Goal: Communication & Community: Answer question/provide support

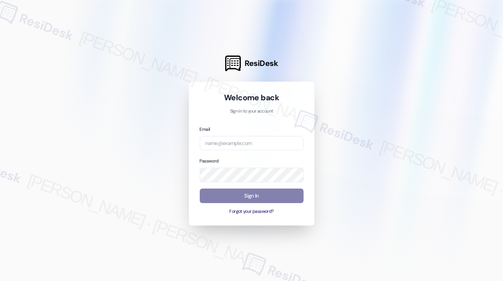
click at [252, 131] on div "Email" at bounding box center [252, 137] width 104 height 25
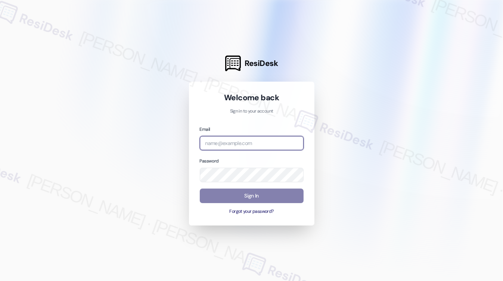
click at [251, 137] on input "email" at bounding box center [252, 143] width 104 height 15
click at [0, 281] on com-1password-button at bounding box center [0, 281] width 0 height 0
click at [254, 145] on input "email" at bounding box center [252, 143] width 104 height 15
click at [233, 140] on input "ImBlessed88!" at bounding box center [252, 143] width 104 height 15
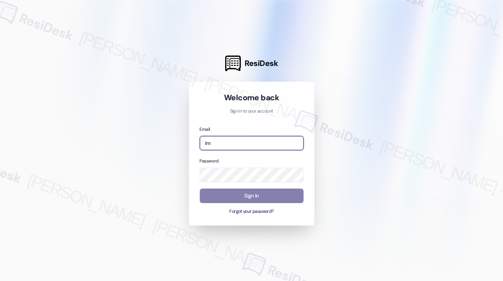
type input "I"
click at [0, 281] on com-1password-button at bounding box center [0, 281] width 0 height 0
type input "[EMAIL_ADDRESS][PERSON_NAME][PERSON_NAME][DOMAIN_NAME]"
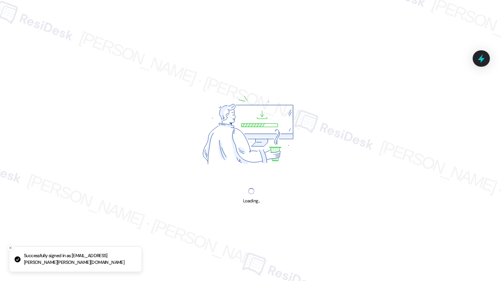
drag, startPoint x: 34, startPoint y: 18, endPoint x: 51, endPoint y: 3, distance: 22.5
click at [34, 18] on div "Loading..." at bounding box center [251, 140] width 503 height 281
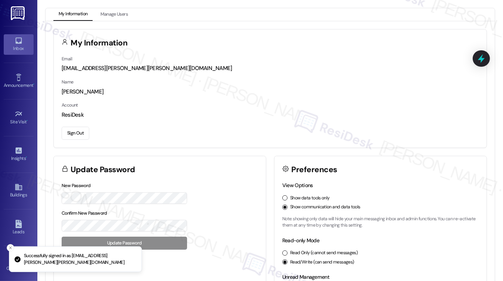
click at [19, 46] on div "Inbox" at bounding box center [18, 48] width 37 height 7
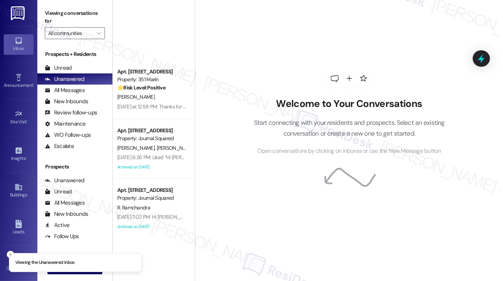
scroll to position [190, 0]
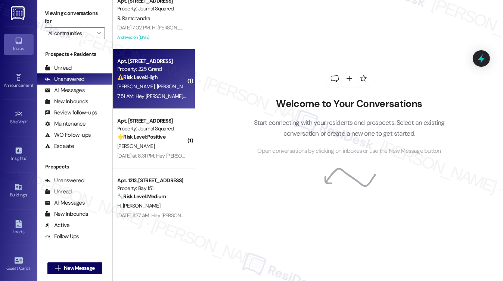
click at [149, 76] on strong "⚠️ Risk Level: High" at bounding box center [137, 77] width 40 height 7
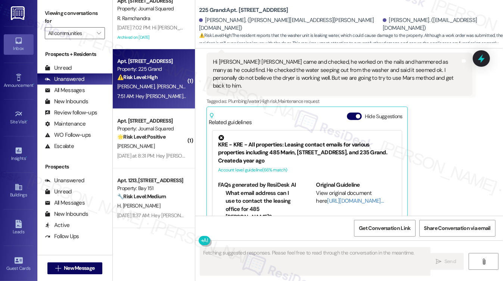
scroll to position [1577, 0]
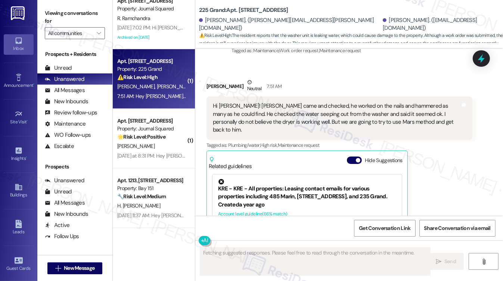
click at [262, 116] on div "Hi [PERSON_NAME]! [PERSON_NAME] came and checked, he worked on the nails and ha…" at bounding box center [336, 118] width 247 height 32
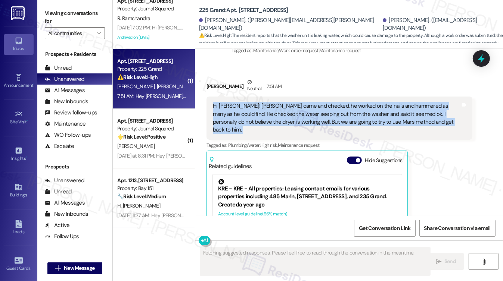
click at [262, 116] on div "Hi [PERSON_NAME]! [PERSON_NAME] came and checked, he worked on the nails and ha…" at bounding box center [336, 118] width 247 height 32
click at [292, 116] on div "Hi [PERSON_NAME]! [PERSON_NAME] came and checked, he worked on the nails and ha…" at bounding box center [336, 118] width 247 height 32
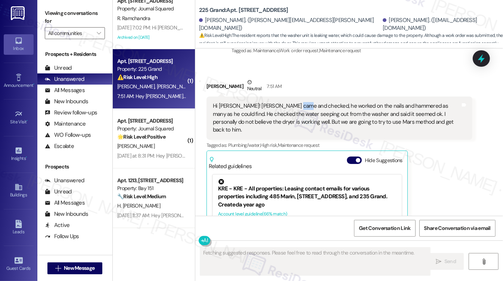
click at [292, 116] on div "Hi [PERSON_NAME]! [PERSON_NAME] came and checked, he worked on the nails and ha…" at bounding box center [336, 118] width 247 height 32
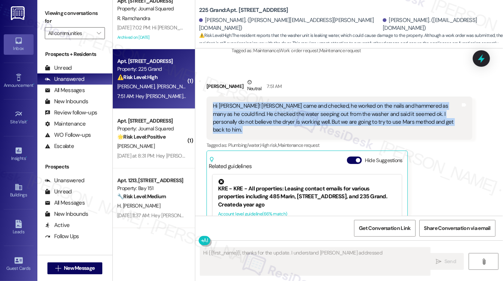
click at [293, 116] on div "Hi [PERSON_NAME]! [PERSON_NAME] came and checked, he worked on the nails and ha…" at bounding box center [336, 118] width 247 height 32
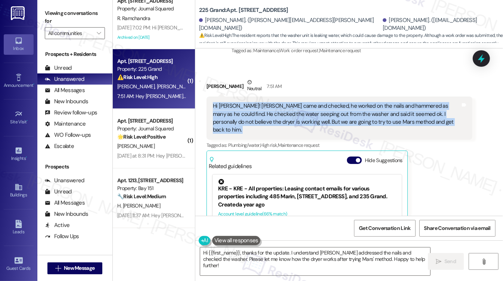
click at [287, 126] on div "Hi [PERSON_NAME]! [PERSON_NAME] came and checked, he worked on the nails and ha…" at bounding box center [336, 118] width 247 height 32
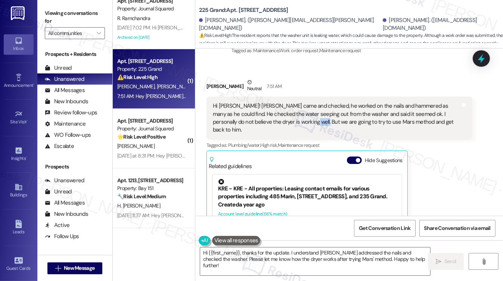
click at [287, 126] on div "Hi [PERSON_NAME]! [PERSON_NAME] came and checked, he worked on the nails and ha…" at bounding box center [336, 118] width 247 height 32
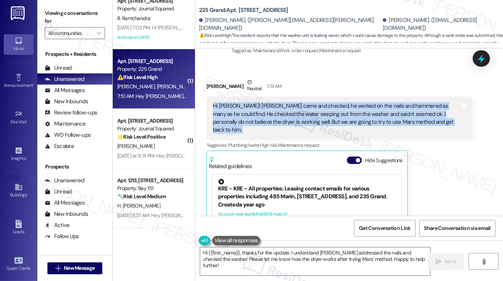
click at [287, 126] on div "Hi [PERSON_NAME]! [PERSON_NAME] came and checked, he worked on the nails and ha…" at bounding box center [336, 118] width 247 height 32
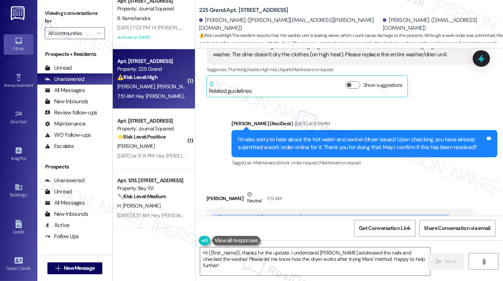
scroll to position [1462, 0]
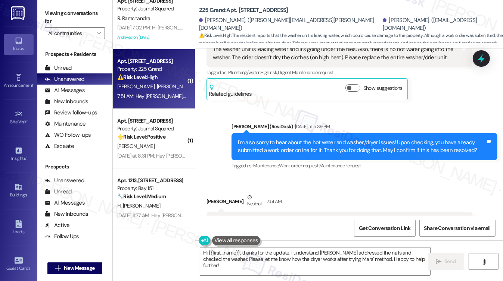
click at [301, 152] on div "I'm also sorry to hear about the hot water and washer/dryer issues! Upon checki…" at bounding box center [361, 147] width 247 height 16
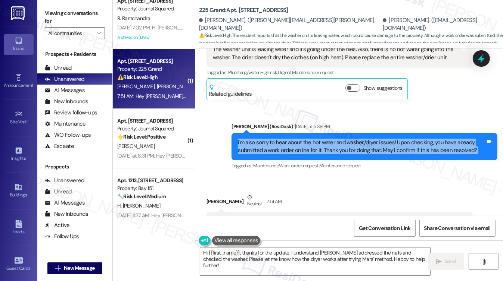
click at [301, 152] on div "I'm also sorry to hear about the hot water and washer/dryer issues! Upon checki…" at bounding box center [361, 147] width 247 height 16
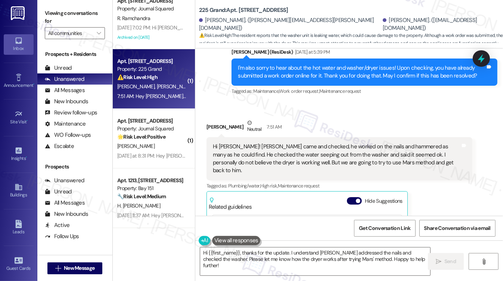
click at [284, 164] on div "Hi [PERSON_NAME]! [PERSON_NAME] came and checked, he worked on the nails and ha…" at bounding box center [336, 159] width 247 height 32
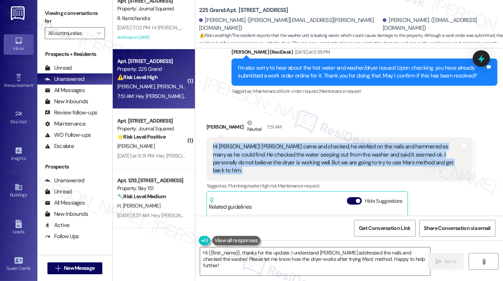
click at [284, 164] on div "Hi [PERSON_NAME]! [PERSON_NAME] came and checked, he worked on the nails and ha…" at bounding box center [336, 159] width 247 height 32
click at [296, 160] on div "Hi [PERSON_NAME]! [PERSON_NAME] came and checked, he worked on the nails and ha…" at bounding box center [336, 159] width 247 height 32
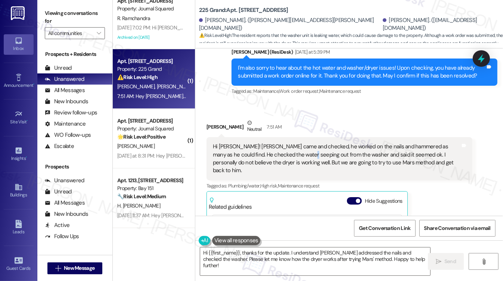
click at [296, 160] on div "Hi [PERSON_NAME]! [PERSON_NAME] came and checked, he worked on the nails and ha…" at bounding box center [336, 159] width 247 height 32
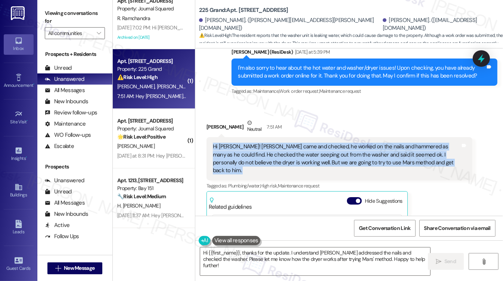
click at [296, 160] on div "Hi [PERSON_NAME]! [PERSON_NAME] came and checked, he worked on the nails and ha…" at bounding box center [336, 159] width 247 height 32
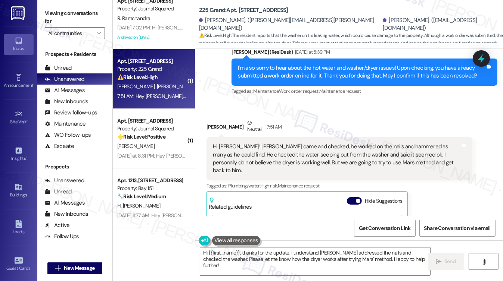
click at [331, 135] on div "[PERSON_NAME] Neutral 7:51 AM" at bounding box center [339, 128] width 266 height 18
click at [333, 162] on div "Hi [PERSON_NAME]! [PERSON_NAME] came and checked, he worked on the nails and ha…" at bounding box center [336, 159] width 247 height 32
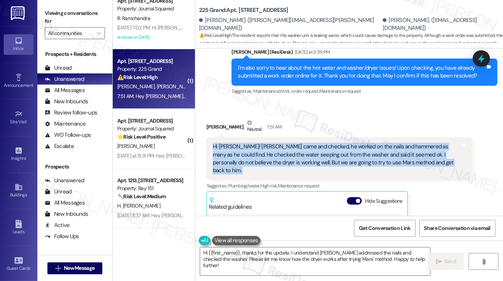
click at [333, 162] on div "Hi [PERSON_NAME]! [PERSON_NAME] came and checked, he worked on the nails and ha…" at bounding box center [336, 159] width 247 height 32
click at [373, 161] on div "Hi [PERSON_NAME]! [PERSON_NAME] came and checked, he worked on the nails and ha…" at bounding box center [336, 159] width 247 height 32
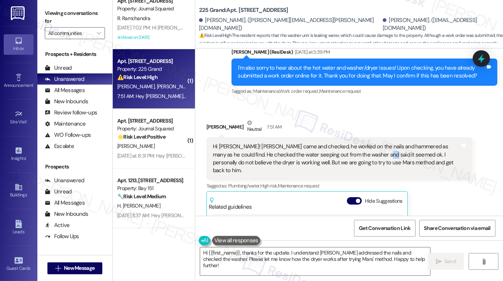
click at [373, 161] on div "Hi [PERSON_NAME]! [PERSON_NAME] came and checked, he worked on the nails and ha…" at bounding box center [336, 159] width 247 height 32
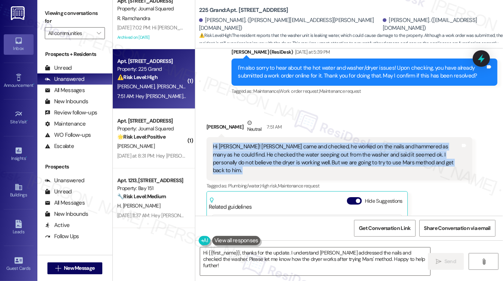
click at [373, 161] on div "Hi [PERSON_NAME]! [PERSON_NAME] came and checked, he worked on the nails and ha…" at bounding box center [336, 159] width 247 height 32
click at [342, 157] on div "Hi [PERSON_NAME]! [PERSON_NAME] came and checked, he worked on the nails and ha…" at bounding box center [336, 159] width 247 height 32
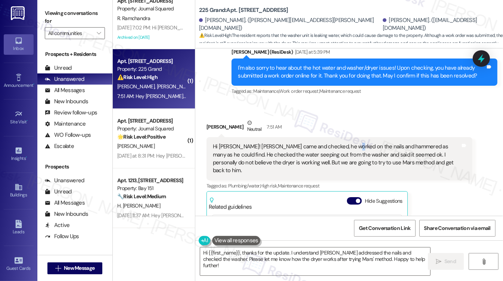
click at [342, 157] on div "Hi [PERSON_NAME]! [PERSON_NAME] came and checked, he worked on the nails and ha…" at bounding box center [336, 159] width 247 height 32
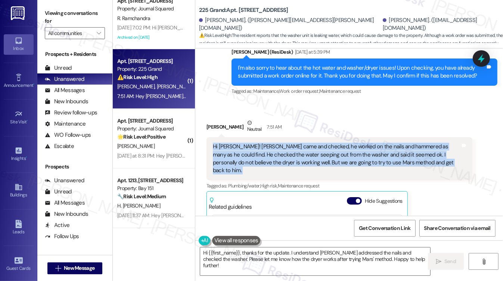
click at [342, 157] on div "Hi [PERSON_NAME]! [PERSON_NAME] came and checked, he worked on the nails and ha…" at bounding box center [336, 159] width 247 height 32
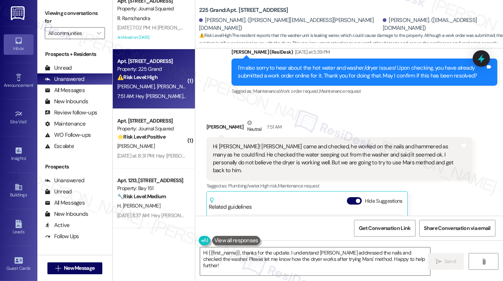
click at [361, 133] on div "[PERSON_NAME] Neutral 7:51 AM" at bounding box center [339, 128] width 266 height 18
click at [363, 158] on div "Hi [PERSON_NAME]! [PERSON_NAME] came and checked, he worked on the nails and ha…" at bounding box center [336, 159] width 247 height 32
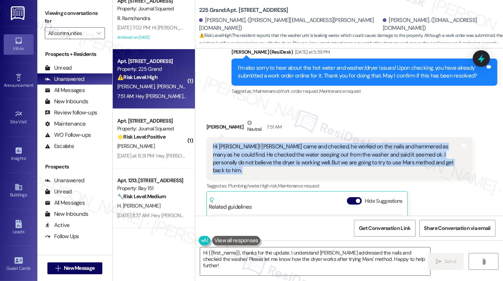
click at [363, 158] on div "Hi [PERSON_NAME]! [PERSON_NAME] came and checked, he worked on the nails and ha…" at bounding box center [336, 159] width 247 height 32
click at [441, 178] on div "Hi [PERSON_NAME]! [PERSON_NAME] came and checked, he worked on the nails and ha…" at bounding box center [339, 158] width 266 height 43
click at [404, 167] on div "Hi [PERSON_NAME]! [PERSON_NAME] came and checked, he worked on the nails and ha…" at bounding box center [336, 159] width 247 height 32
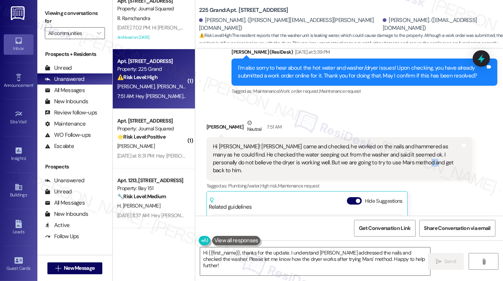
click at [404, 167] on div "Hi [PERSON_NAME]! [PERSON_NAME] came and checked, he worked on the nails and ha…" at bounding box center [336, 159] width 247 height 32
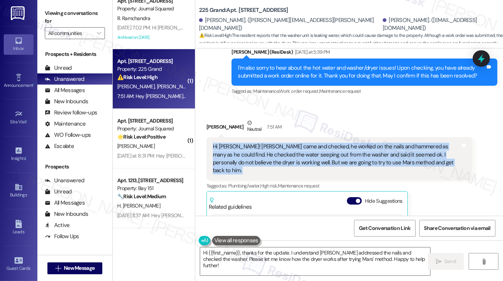
click at [404, 167] on div "Hi [PERSON_NAME]! [PERSON_NAME] came and checked, he worked on the nails and ha…" at bounding box center [336, 159] width 247 height 32
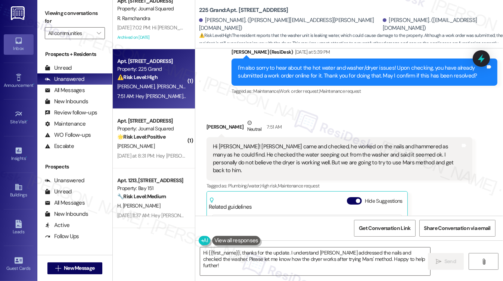
click at [444, 194] on div "[PERSON_NAME] Neutral 7:51 AM Hi [PERSON_NAME]! [PERSON_NAME] came and checked,…" at bounding box center [339, 222] width 266 height 207
click at [389, 168] on div "Hi [PERSON_NAME]! [PERSON_NAME] came and checked, he worked on the nails and ha…" at bounding box center [336, 159] width 247 height 32
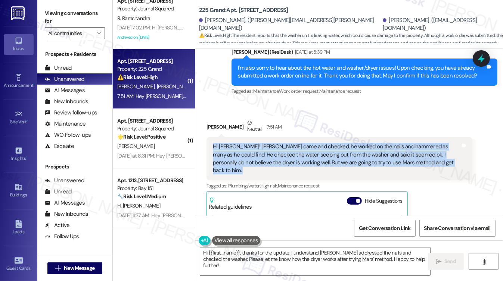
click at [389, 168] on div "Hi [PERSON_NAME]! [PERSON_NAME] came and checked, he worked on the nails and ha…" at bounding box center [336, 159] width 247 height 32
click at [292, 167] on div "Hi [PERSON_NAME]! [PERSON_NAME] came and checked, he worked on the nails and ha…" at bounding box center [336, 159] width 247 height 32
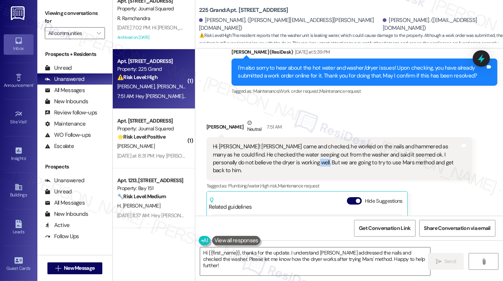
click at [292, 167] on div "Hi [PERSON_NAME]! [PERSON_NAME] came and checked, he worked on the nails and ha…" at bounding box center [336, 159] width 247 height 32
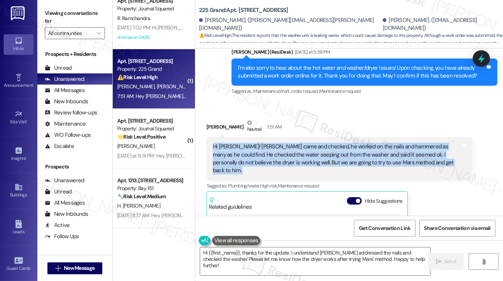
click at [292, 167] on div "Hi [PERSON_NAME]! [PERSON_NAME] came and checked, he worked on the nails and ha…" at bounding box center [336, 159] width 247 height 32
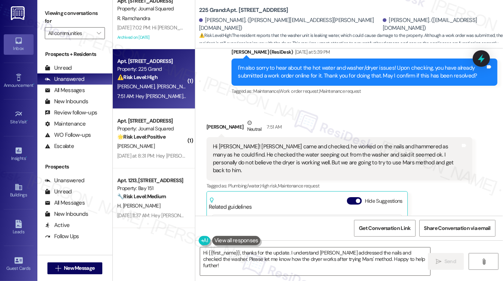
click at [203, 133] on div "Received via SMS [PERSON_NAME] Neutral 7:51 AM Hi [PERSON_NAME]! [PERSON_NAME] …" at bounding box center [339, 222] width 277 height 218
copy div "Priya"
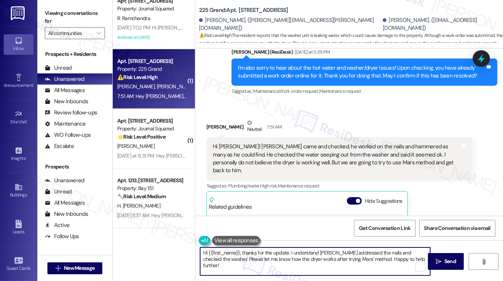
drag, startPoint x: 207, startPoint y: 252, endPoint x: 238, endPoint y: 249, distance: 31.9
click at [238, 249] on textarea "Hi {{first_name}}, thanks for the update. I understand [PERSON_NAME] addressed …" at bounding box center [315, 262] width 230 height 28
paste textarea "Priya"
click at [334, 253] on textarea "Hi [PERSON_NAME], thanks for the update. I understand [PERSON_NAME] addressed t…" at bounding box center [315, 262] width 230 height 28
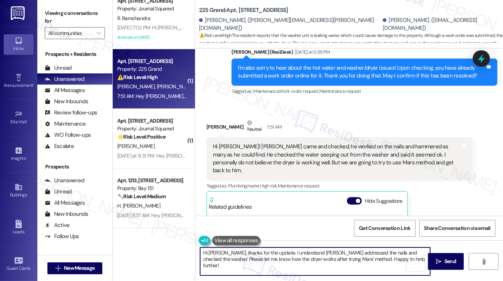
click at [334, 253] on textarea "Hi [PERSON_NAME], thanks for the update. I understand [PERSON_NAME] addressed t…" at bounding box center [315, 262] width 230 height 28
click at [298, 253] on textarea "Hi [PERSON_NAME], thanks for the update. I understand [PERSON_NAME] addressed t…" at bounding box center [315, 262] width 230 height 28
click at [263, 253] on textarea "Hi [PERSON_NAME], thanks for the update. I understand [PERSON_NAME] addressed t…" at bounding box center [315, 262] width 230 height 28
click at [267, 253] on textarea "Hi [PERSON_NAME], thanks for the update. I understand [PERSON_NAME] addressed t…" at bounding box center [315, 262] width 230 height 28
click at [276, 252] on textarea "Hi [PERSON_NAME], thanks for the update. I understand [PERSON_NAME] addressed t…" at bounding box center [315, 262] width 230 height 28
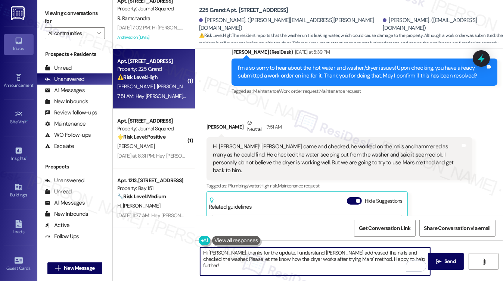
click at [276, 252] on textarea "Hi [PERSON_NAME], thanks for the update. I understand [PERSON_NAME] addressed t…" at bounding box center [315, 262] width 230 height 28
click at [270, 250] on textarea "Hi [PERSON_NAME], thanks for the update. I; 'm glad to hear [PERSON_NAME] addre…" at bounding box center [315, 262] width 230 height 28
click at [355, 251] on textarea "Hi [PERSON_NAME], thanks for the update. I'm glad to hear [PERSON_NAME] address…" at bounding box center [315, 262] width 230 height 28
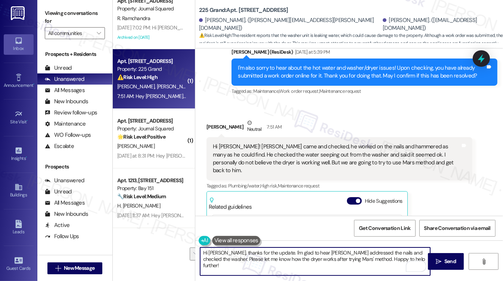
click at [401, 255] on textarea "Hi [PERSON_NAME], thanks for the update. I'm glad to hear [PERSON_NAME] address…" at bounding box center [315, 262] width 230 height 28
click at [389, 261] on textarea "Hi [PERSON_NAME], thanks for the update. I'm glad to hear [PERSON_NAME] address…" at bounding box center [315, 262] width 230 height 28
drag, startPoint x: 390, startPoint y: 260, endPoint x: 332, endPoint y: 260, distance: 58.2
click at [332, 260] on textarea "Hi [PERSON_NAME], thanks for the update. I'm glad to hear [PERSON_NAME] address…" at bounding box center [315, 262] width 230 height 28
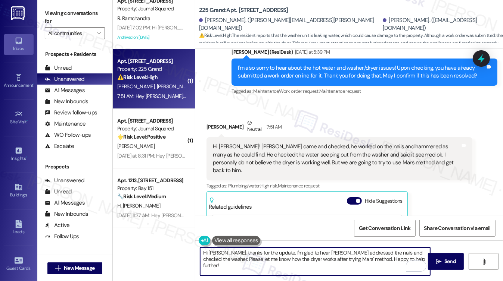
drag, startPoint x: 311, startPoint y: 259, endPoint x: 270, endPoint y: 253, distance: 41.1
click at [270, 253] on textarea "Hi [PERSON_NAME], thanks for the update. I'm glad to hear [PERSON_NAME] address…" at bounding box center [315, 262] width 230 height 28
click at [297, 259] on textarea "Hi [PERSON_NAME], thanks for the update. I'm glad to hear [PERSON_NAME] address…" at bounding box center [315, 262] width 230 height 28
click at [310, 259] on textarea "Hi [PERSON_NAME], thanks for the update. I'm glad to hear [PERSON_NAME] address…" at bounding box center [315, 262] width 230 height 28
drag, startPoint x: 312, startPoint y: 260, endPoint x: 301, endPoint y: 261, distance: 10.9
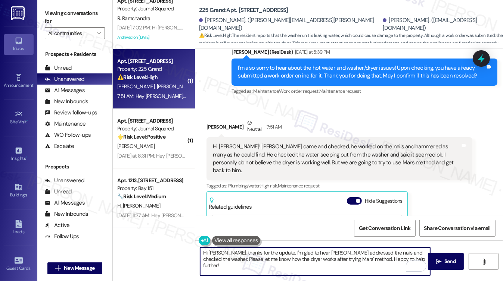
click at [301, 261] on textarea "Hi [PERSON_NAME], thanks for the update. I'm glad to hear [PERSON_NAME] address…" at bounding box center [315, 262] width 230 height 28
click at [378, 261] on textarea "Hi [PERSON_NAME], thanks for the update. I'm glad to hear [PERSON_NAME] address…" at bounding box center [315, 262] width 230 height 28
click at [384, 259] on textarea "Hi [PERSON_NAME], thanks for the update. I'm glad to hear [PERSON_NAME] address…" at bounding box center [315, 262] width 230 height 28
drag, startPoint x: 384, startPoint y: 259, endPoint x: 327, endPoint y: 261, distance: 56.7
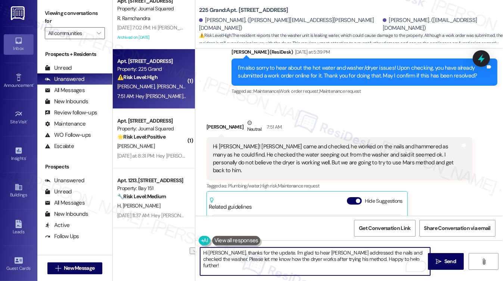
click at [327, 261] on textarea "Hi [PERSON_NAME], thanks for the update. I'm glad to hear [PERSON_NAME] address…" at bounding box center [315, 262] width 230 height 28
click at [387, 256] on textarea "Hi [PERSON_NAME], thanks for the update. I'm glad to hear [PERSON_NAME] address…" at bounding box center [315, 262] width 230 height 28
type textarea "Hi [PERSON_NAME], thanks for the update. I'm glad to hear [PERSON_NAME] address…"
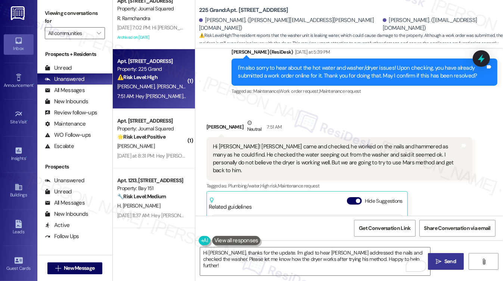
click at [443, 260] on span "Send" at bounding box center [449, 262] width 15 height 8
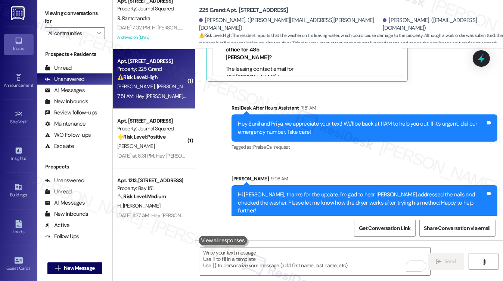
scroll to position [1783, 0]
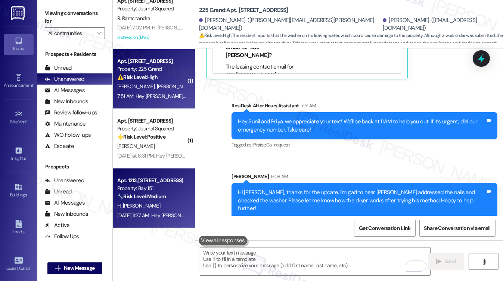
click at [161, 197] on strong "🔧 Risk Level: Medium" at bounding box center [141, 196] width 48 height 7
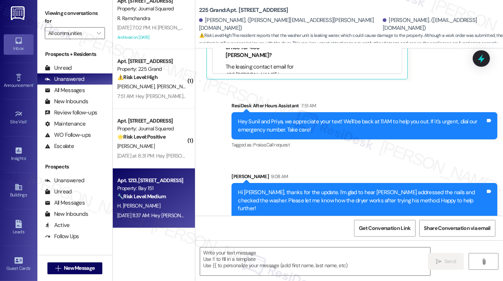
type textarea "Fetching suggested responses. Please feel free to read through the conversation…"
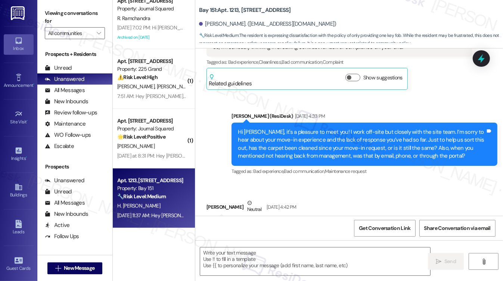
type textarea "Fetching suggested responses. Please feel free to read through the conversation…"
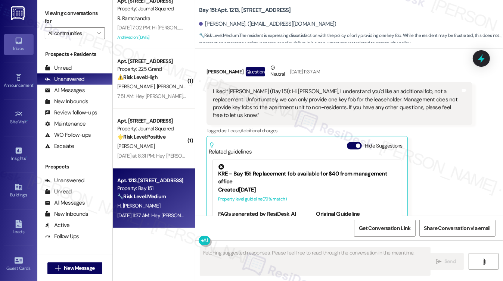
scroll to position [1113, 0]
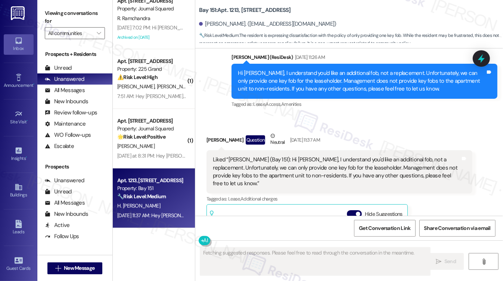
click at [284, 159] on div "Liked “[PERSON_NAME] (Bay 151): Hi [PERSON_NAME], I understand you'd like an ad…" at bounding box center [336, 172] width 247 height 32
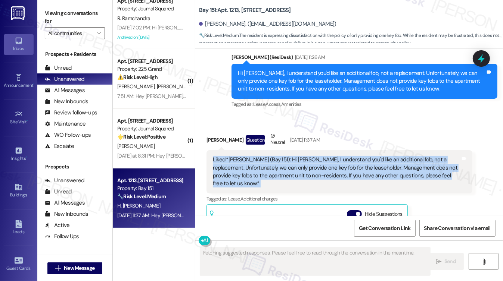
click at [284, 159] on div "Liked “[PERSON_NAME] (Bay 151): Hi [PERSON_NAME], I understand you'd like an ad…" at bounding box center [336, 172] width 247 height 32
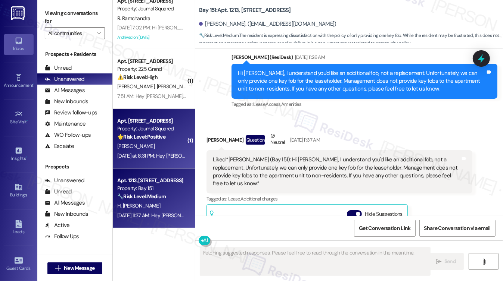
click at [149, 133] on div "🌟 Risk Level: Positive The resident is responding positively to a general satis…" at bounding box center [151, 137] width 69 height 8
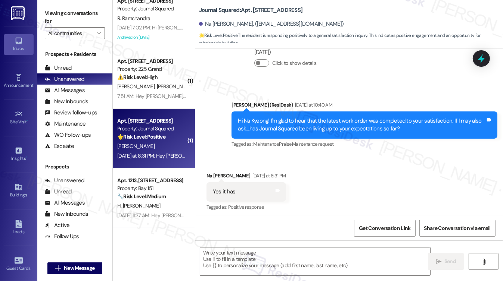
type textarea "Fetching suggested responses. Please feel free to read through the conversation…"
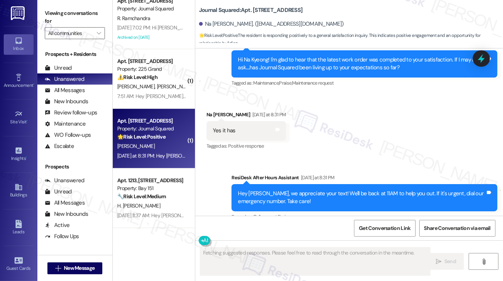
scroll to position [391, 0]
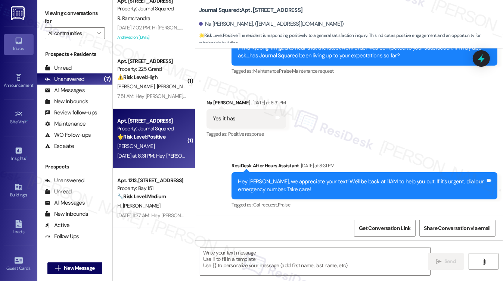
click at [69, 9] on label "Viewing conversations for" at bounding box center [75, 17] width 60 height 20
click at [74, 18] on label "Viewing conversations for" at bounding box center [75, 17] width 60 height 20
click at [305, 259] on textarea at bounding box center [315, 262] width 230 height 28
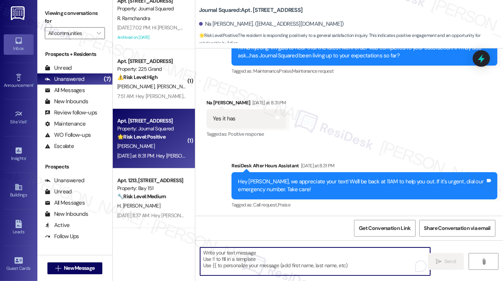
paste textarea "That’s awesome to hear, [PERSON_NAME]! Thank you! If you don’t mind, would you …"
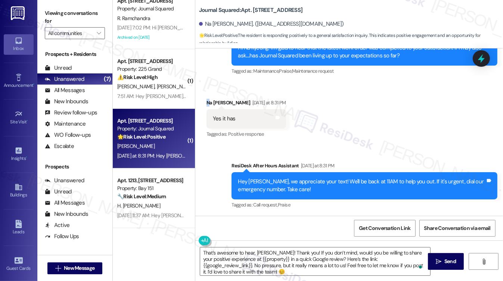
drag, startPoint x: 205, startPoint y: 101, endPoint x: 209, endPoint y: 101, distance: 4.5
click at [209, 101] on div "Received via SMS [PERSON_NAME] [DATE] at 8:31 PM Yes it has Tags and notes Tagg…" at bounding box center [246, 119] width 91 height 52
drag, startPoint x: 247, startPoint y: 183, endPoint x: 271, endPoint y: 182, distance: 24.7
click at [271, 182] on div "Hey [PERSON_NAME], we appreciate your text! We'll be back at 11AM to help you o…" at bounding box center [361, 186] width 247 height 16
copy div "Na Kyeong"
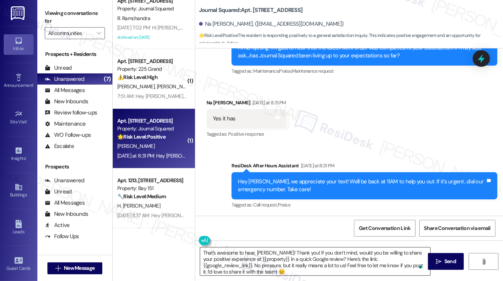
click at [260, 252] on textarea "That’s awesome to hear, [PERSON_NAME]! Thank you! If you don’t mind, would you …" at bounding box center [315, 262] width 230 height 28
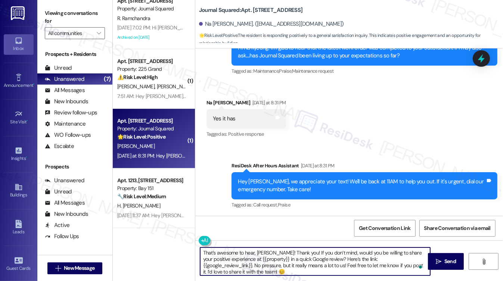
click at [260, 252] on textarea "That’s awesome to hear, [PERSON_NAME]! Thank you! If you don’t mind, would you …" at bounding box center [315, 262] width 230 height 28
paste textarea "Na Kyeong"
click at [359, 253] on textarea "That’s awesome to hear, Na Kyeong! Thank you! If you don’t mind, would you be w…" at bounding box center [315, 262] width 230 height 28
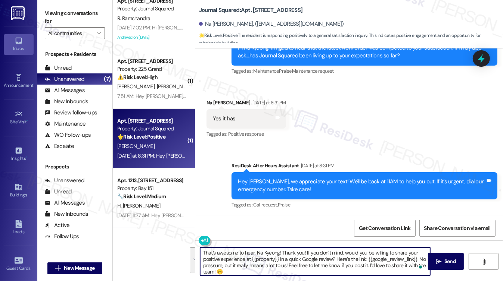
click at [239, 260] on textarea "That’s awesome to hear, Na Kyeong! Thank you! If you don’t mind, would you be w…" at bounding box center [315, 262] width 230 height 28
drag, startPoint x: 245, startPoint y: 258, endPoint x: 278, endPoint y: 256, distance: 32.1
click at [278, 256] on textarea "That’s awesome to hear, Na Kyeong! Thank you! If you don’t mind, would you be w…" at bounding box center [315, 262] width 230 height 28
drag, startPoint x: 312, startPoint y: 259, endPoint x: 418, endPoint y: 271, distance: 107.4
click at [418, 271] on div "That’s awesome to hear, Na Kyeong! Thank you! If you don’t mind, would you be w…" at bounding box center [315, 261] width 231 height 29
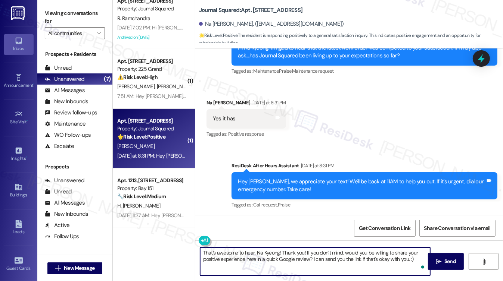
click at [352, 253] on textarea "That’s awesome to hear, Na Kyeong! Thank you! If you don’t mind, would you be w…" at bounding box center [315, 262] width 230 height 28
click at [324, 256] on textarea "That’s awesome to hear, Na Kyeong! Thank you! If you don’t mind, would you be w…" at bounding box center [315, 262] width 230 height 28
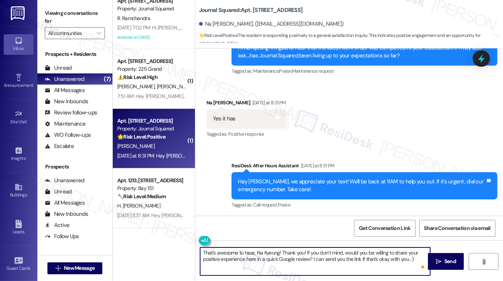
click at [324, 256] on textarea "That’s awesome to hear, Na Kyeong! Thank you! If you don’t mind, would you be w…" at bounding box center [315, 262] width 230 height 28
type textarea "That’s awesome to hear, Na Kyeong! Thank you! If you don’t mind, would you be w…"
click at [388, 257] on textarea "That’s awesome to hear, Na Kyeong! Thank you! If you don’t mind, would you be w…" at bounding box center [315, 262] width 230 height 28
click at [379, 257] on textarea "That’s awesome to hear, Na Kyeong! Thank you! If you don’t mind, would you be w…" at bounding box center [315, 262] width 230 height 28
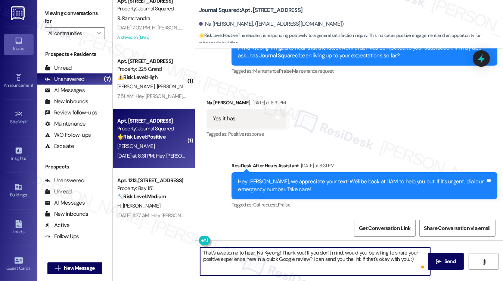
click at [379, 257] on textarea "That’s awesome to hear, Na Kyeong! Thank you! If you don’t mind, would you be w…" at bounding box center [315, 262] width 230 height 28
click at [389, 191] on div "Hey [PERSON_NAME], we appreciate your text! We'll be back at 11AM to help you o…" at bounding box center [361, 186] width 247 height 16
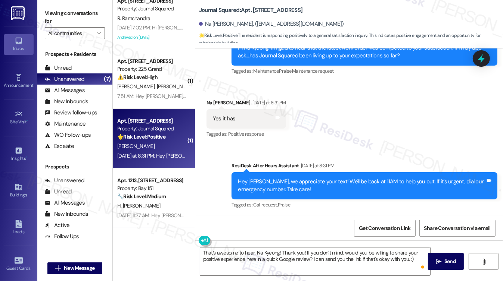
click at [389, 182] on div "Hey [PERSON_NAME], we appreciate your text! We'll be back at 11AM to help you o…" at bounding box center [361, 186] width 247 height 16
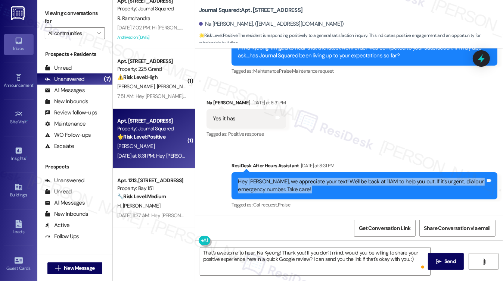
click at [389, 182] on div "Hey [PERSON_NAME], we appreciate your text! We'll be back at 11AM to help you o…" at bounding box center [361, 186] width 247 height 16
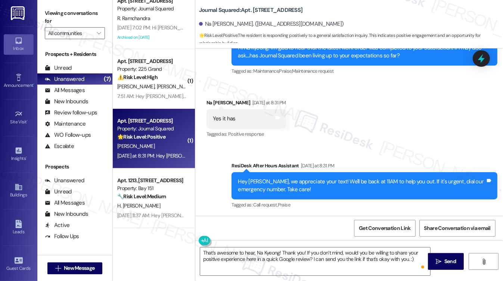
click at [388, 146] on div "Sent via SMS ResiDesk After Hours Assistant [DATE] at 8:31 PM Hey [PERSON_NAME]…" at bounding box center [348, 180] width 307 height 71
click at [403, 261] on textarea "That’s awesome to hear, Na Kyeong! Thank you! If you don’t mind, would you be w…" at bounding box center [315, 262] width 230 height 28
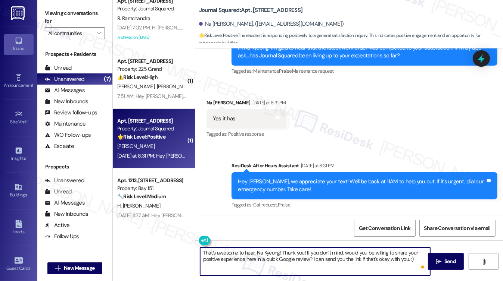
click at [403, 261] on textarea "That’s awesome to hear, Na Kyeong! Thank you! If you don’t mind, would you be w…" at bounding box center [315, 262] width 230 height 28
click at [399, 261] on textarea "That’s awesome to hear, Na Kyeong! Thank you! If you don’t mind, would you be w…" at bounding box center [315, 262] width 230 height 28
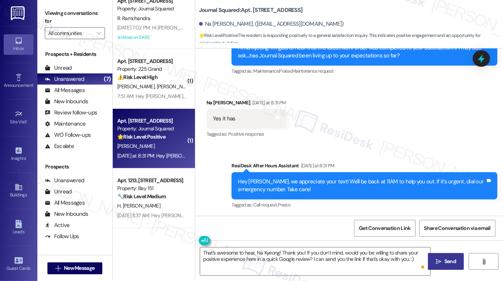
click at [447, 259] on span "Send" at bounding box center [450, 262] width 12 height 8
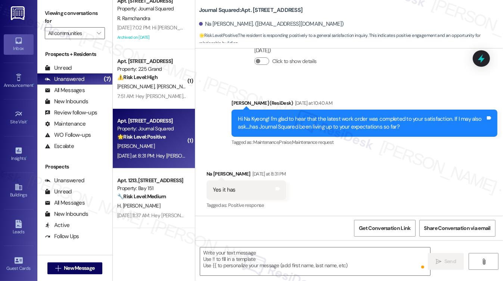
scroll to position [451, 0]
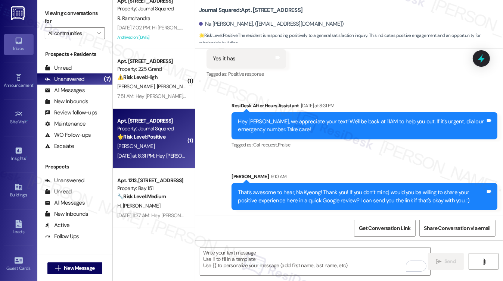
click at [273, 191] on div "That’s awesome to hear, Na Kyeong! Thank you! If you don’t mind, would you be w…" at bounding box center [361, 197] width 247 height 16
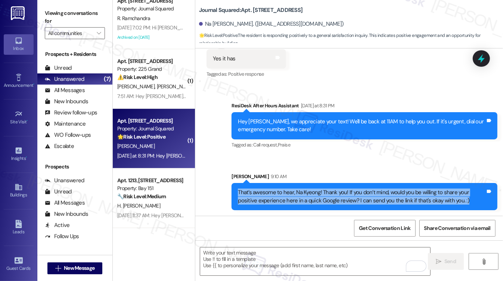
click at [274, 191] on div "That’s awesome to hear, Na Kyeong! Thank you! If you don’t mind, would you be w…" at bounding box center [361, 197] width 247 height 16
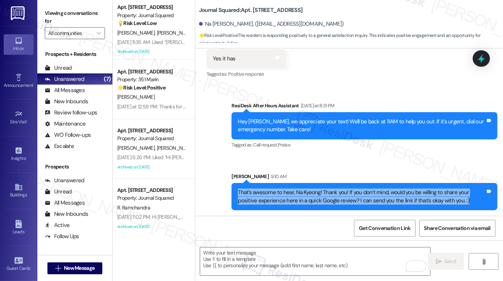
scroll to position [0, 0]
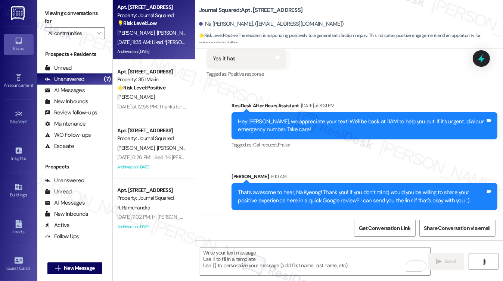
click at [147, 44] on div "[DATE] 11:35 AM: Liked “[PERSON_NAME] (Journal Squared): Hi [PERSON_NAME], the …" at bounding box center [378, 42] width 522 height 7
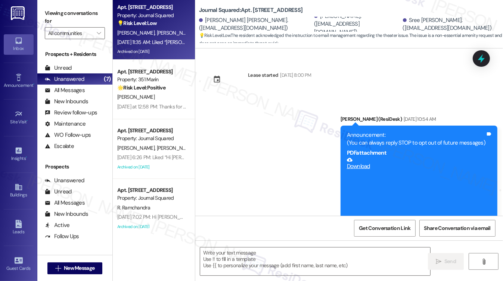
type textarea "Fetching suggested responses. Please feel free to read through the conversation…"
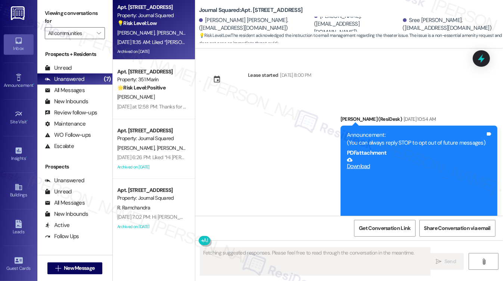
scroll to position [14942, 0]
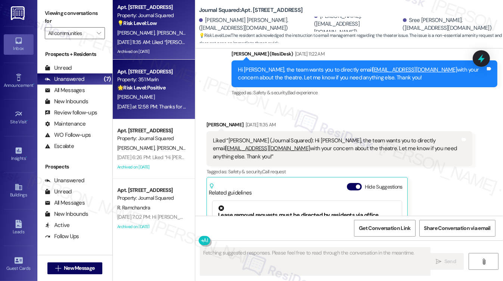
click at [142, 93] on div "[PERSON_NAME]" at bounding box center [151, 97] width 71 height 9
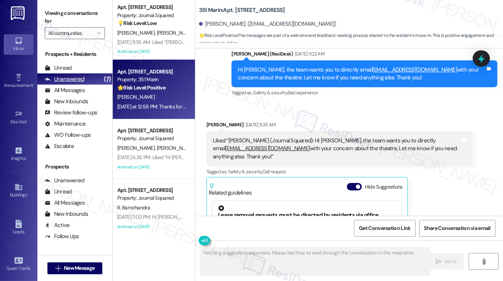
click at [75, 75] on div "Unanswered" at bounding box center [65, 79] width 40 height 8
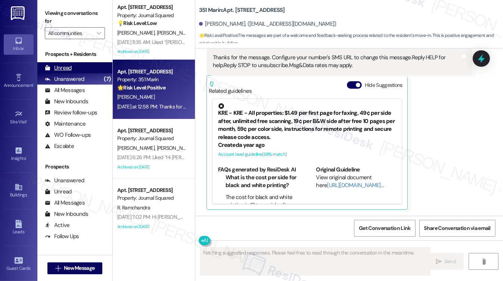
click at [71, 71] on div "Unread" at bounding box center [58, 68] width 27 height 8
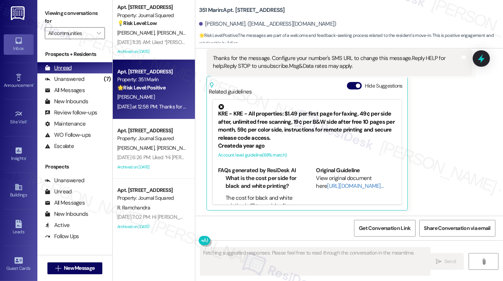
scroll to position [309, 0]
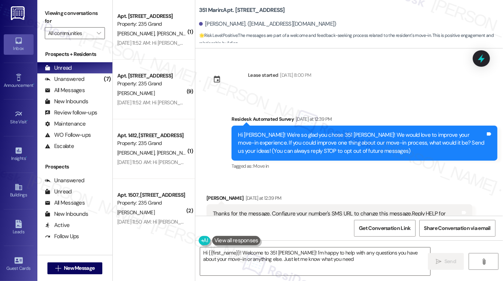
type textarea "Hi {{first_name}}! Welcome to 351 [PERSON_NAME]! I'm happy to help with any que…"
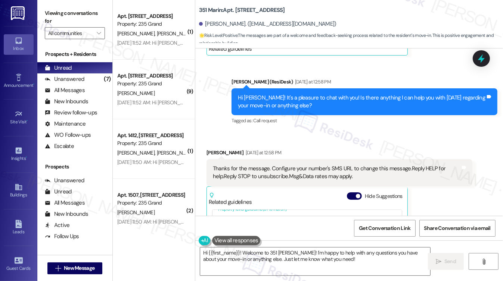
scroll to position [197, 0]
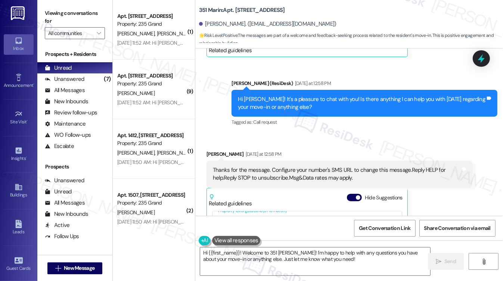
click at [285, 106] on div "Hi [PERSON_NAME]! It's a pleasure to chat with you! Is there anything I can hel…" at bounding box center [361, 104] width 247 height 16
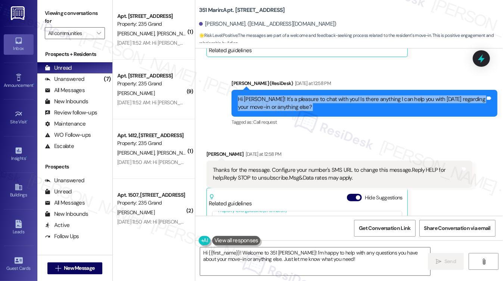
click at [285, 106] on div "Hi [PERSON_NAME]! It's a pleasure to chat with you! Is there anything I can hel…" at bounding box center [361, 104] width 247 height 16
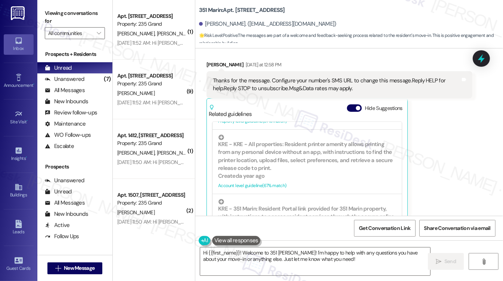
scroll to position [309, 0]
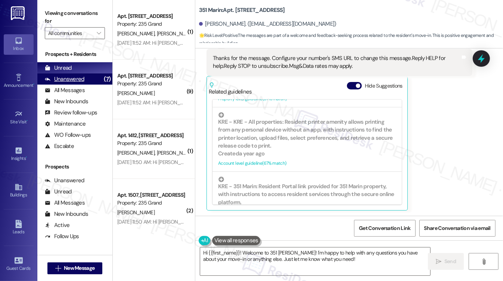
click at [83, 79] on div "Unanswered (7)" at bounding box center [74, 78] width 75 height 11
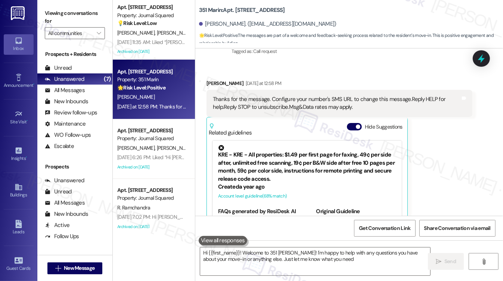
type textarea "Hi {{first_name}}! Welcome to 351 [PERSON_NAME]! I'm happy to help with any que…"
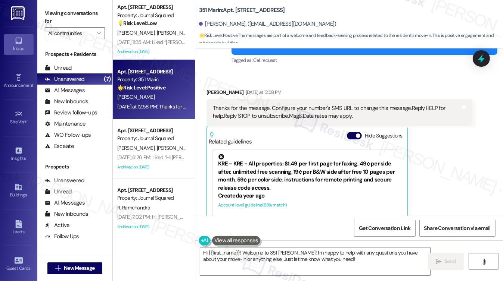
scroll to position [197, 0]
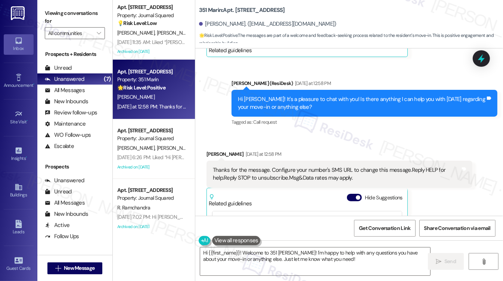
click at [277, 97] on div "Hi [PERSON_NAME]! It's a pleasure to chat with you! Is there anything I can hel…" at bounding box center [361, 104] width 247 height 16
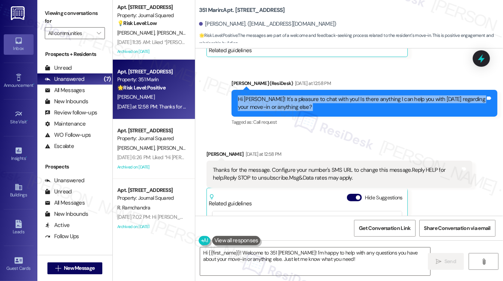
click at [277, 97] on div "Hi [PERSON_NAME]! It's a pleasure to chat with you! Is there anything I can hel…" at bounding box center [361, 104] width 247 height 16
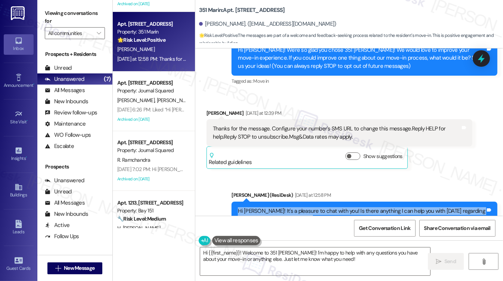
scroll to position [70, 0]
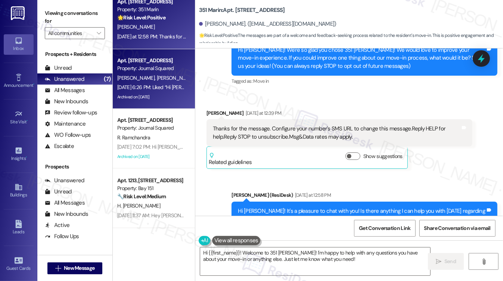
click at [153, 72] on div "Property: Journal Squared" at bounding box center [151, 69] width 69 height 8
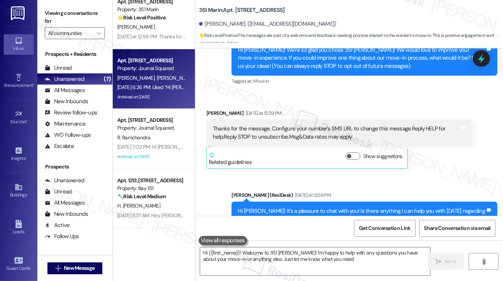
type textarea "Hi {{first_name}}! Welcome to 351 [PERSON_NAME]! I'm happy to help with any que…"
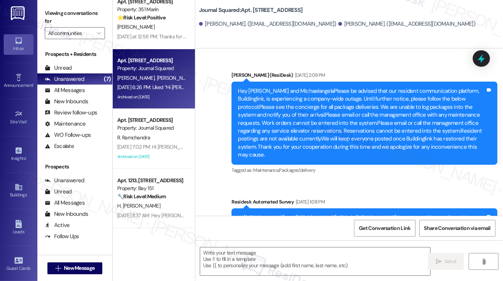
scroll to position [10576, 0]
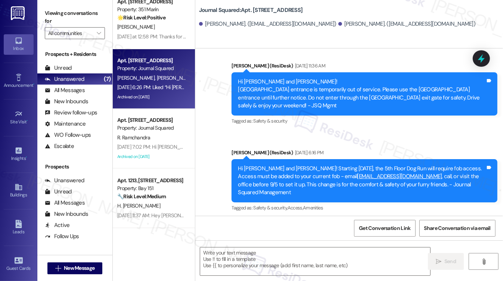
type textarea "Fetching suggested responses. Please feel free to read through the conversation…"
click at [272, 165] on div "Hi [PERSON_NAME] and [PERSON_NAME]! Starting [DATE], the 5th Floor Dog Run will…" at bounding box center [361, 181] width 247 height 32
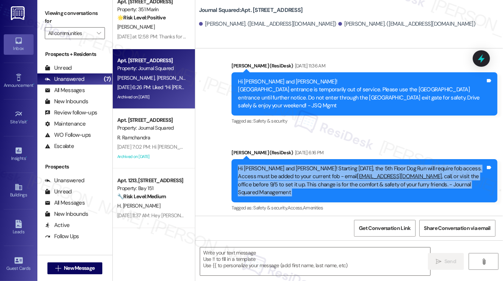
click at [272, 165] on div "Hi [PERSON_NAME] and [PERSON_NAME]! Starting [DATE], the 5th Floor Dog Run will…" at bounding box center [361, 181] width 247 height 32
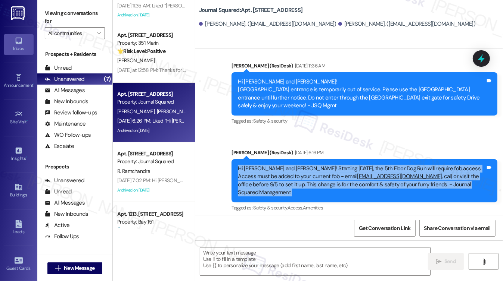
scroll to position [70, 0]
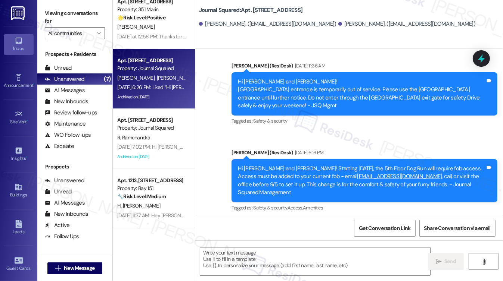
click at [262, 252] on div "Liked “Hi [PERSON_NAME] and [PERSON_NAME]! Starting [DATE]…”" at bounding box center [290, 256] width 155 height 8
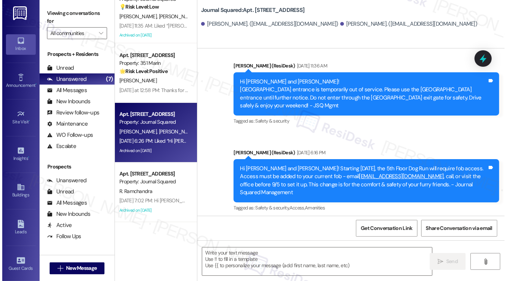
scroll to position [0, 0]
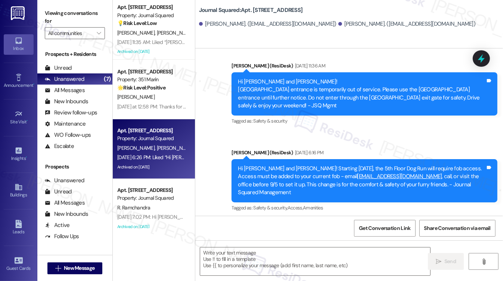
click at [241, 246] on div "Liked “Hi [PERSON_NAME] and [PERSON_NAME]! Starting [DATE]…” Tags and notes" at bounding box center [292, 255] width 173 height 19
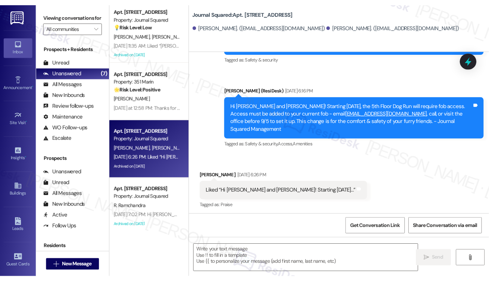
scroll to position [10544, 0]
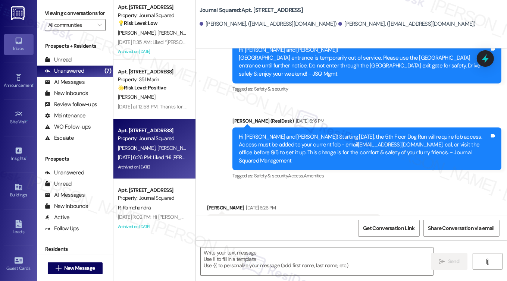
click at [55, 17] on label "Viewing conversations for" at bounding box center [75, 13] width 61 height 12
drag, startPoint x: 50, startPoint y: 16, endPoint x: 57, endPoint y: 12, distance: 8.1
click at [50, 16] on label "Viewing conversations for" at bounding box center [75, 13] width 61 height 12
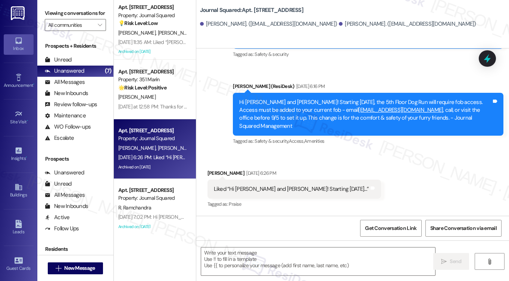
scroll to position [10520, 0]
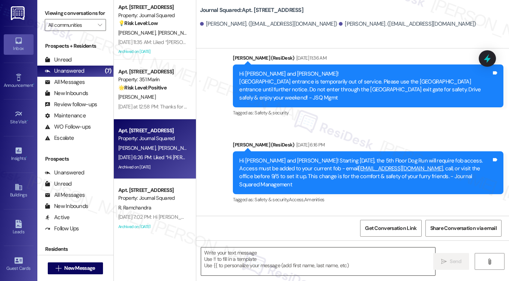
click at [273, 251] on textarea at bounding box center [318, 262] width 234 height 28
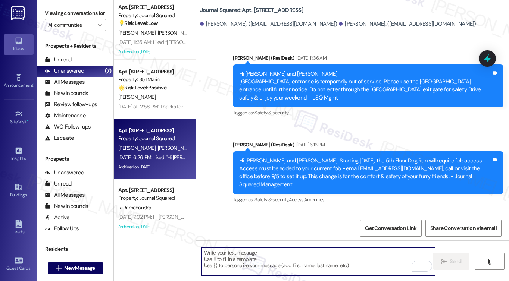
scroll to position [10131, 0]
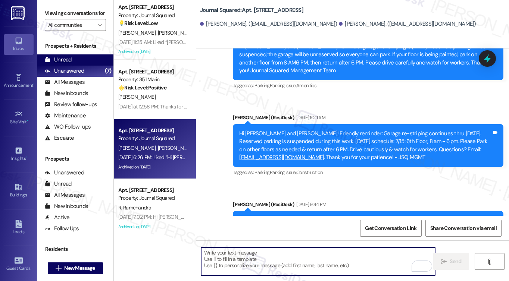
click at [79, 66] on div "Unread (0)" at bounding box center [75, 59] width 76 height 11
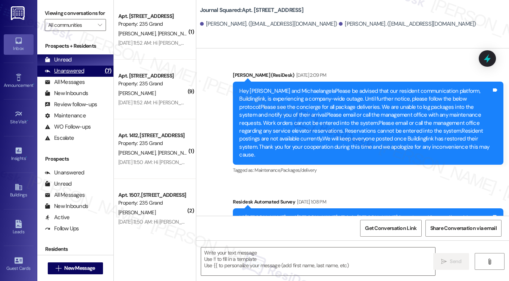
scroll to position [10520, 0]
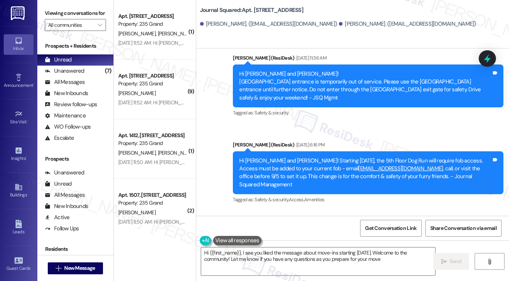
type textarea "Hi {{first_name}}, I see you liked the message about move-ins starting [DATE]. …"
